Goal: Obtain resource: Obtain resource

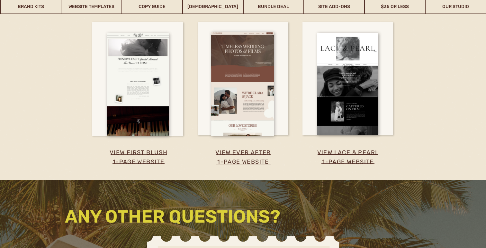
scroll to position [1196, 0]
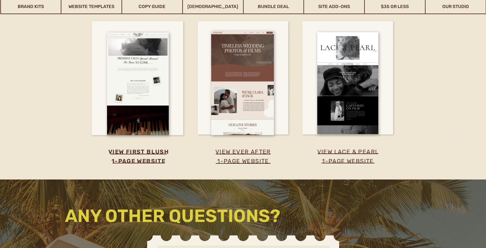
click at [137, 153] on h3 "view first blush 1-page website" at bounding box center [138, 158] width 93 height 23
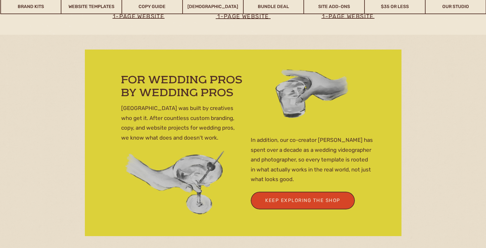
scroll to position [1728, 0]
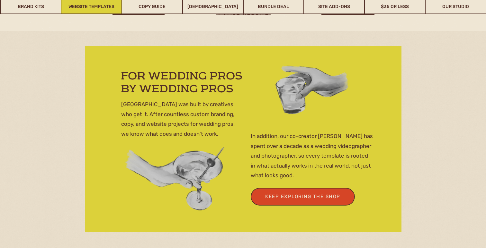
click at [107, 8] on link "Website Templates" at bounding box center [91, 6] width 60 height 15
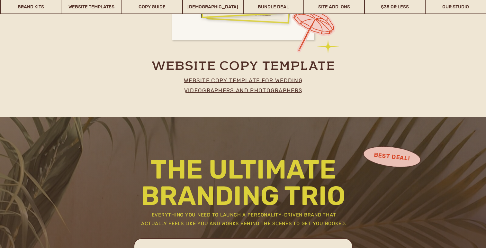
scroll to position [3212, 0]
click at [212, 90] on p "website copy template for wedding videographers and photographers" at bounding box center [243, 83] width 142 height 16
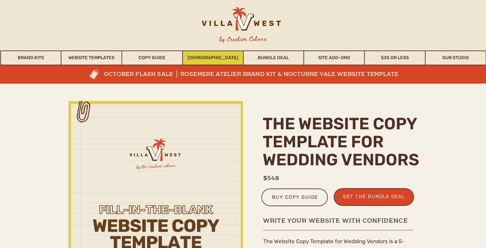
click at [192, 61] on link "WHOISMATT" at bounding box center [213, 57] width 60 height 15
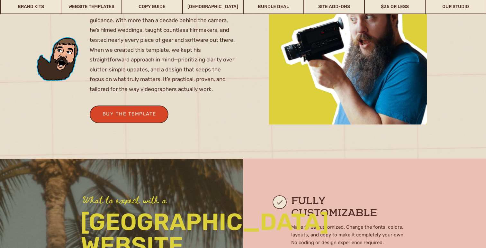
scroll to position [477, 0]
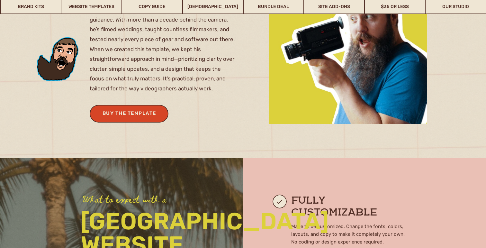
click at [154, 118] on div "buy the template" at bounding box center [129, 114] width 59 height 11
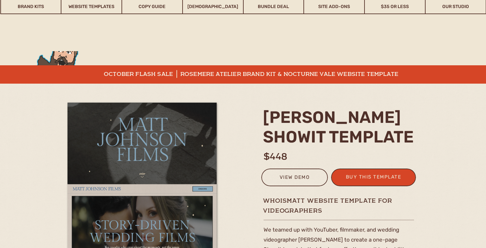
scroll to position [477, 0]
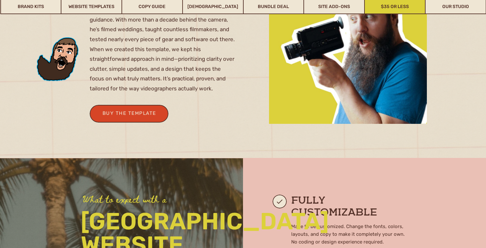
click at [388, 8] on link "$35 or Less" at bounding box center [395, 6] width 60 height 15
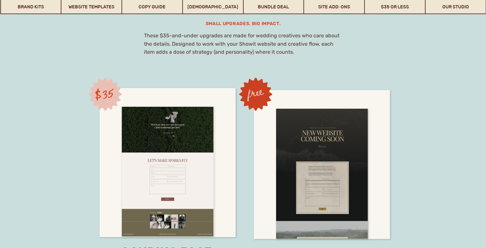
scroll to position [4746, 0]
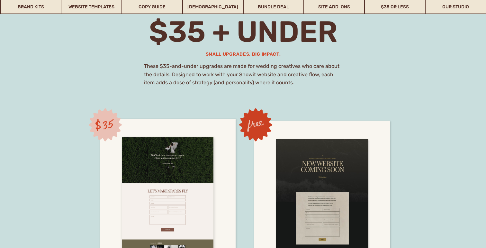
click at [159, 148] on div at bounding box center [168, 202] width 92 height 130
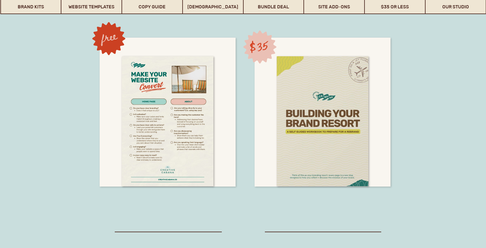
scroll to position [5077, 0]
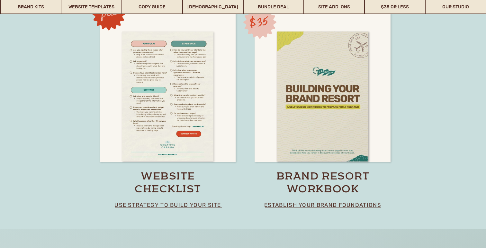
click at [178, 137] on div at bounding box center [168, 96] width 92 height 130
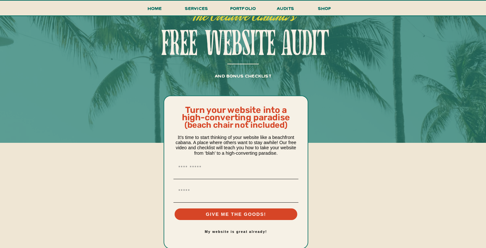
scroll to position [111, 0]
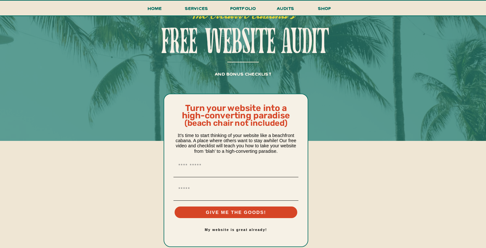
click at [183, 173] on div "First Name" at bounding box center [236, 165] width 128 height 17
click at [192, 168] on input "First Name" at bounding box center [235, 166] width 125 height 12
type input "**********"
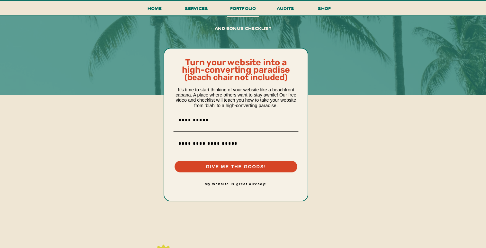
scroll to position [158, 0]
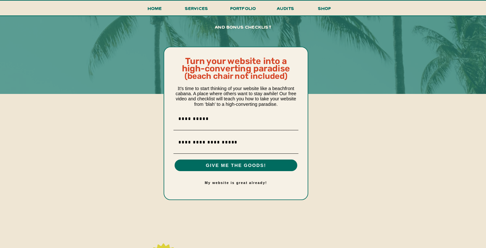
click at [229, 163] on button "GIVE ME THE GOODS!" at bounding box center [235, 165] width 123 height 12
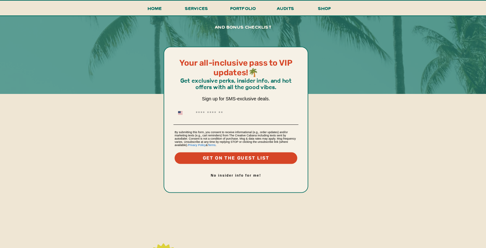
click at [221, 121] on div "Phone Number" at bounding box center [236, 112] width 128 height 17
click at [221, 114] on input "Phone Number" at bounding box center [245, 112] width 104 height 11
type input "**********"
click at [235, 162] on button "GET ON THE GUEST LIST" at bounding box center [235, 158] width 123 height 12
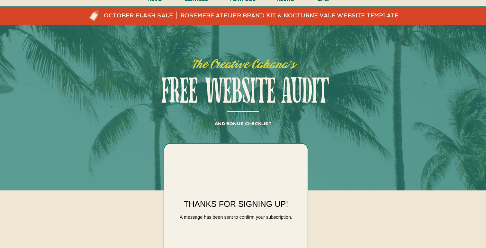
scroll to position [0, 0]
